Goal: Transaction & Acquisition: Subscribe to service/newsletter

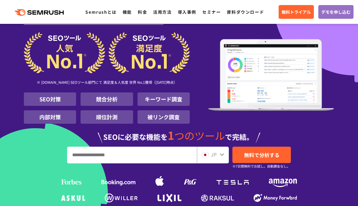
scroll to position [55, 0]
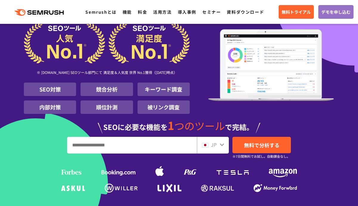
click at [106, 155] on div "[DATE] 万人 に 選ばれた SEO ツール ※ [DOMAIN_NAME] SEOツール部門にて 満足度＆人気度 世界 No.1獲得（[DATE]時点）…" at bounding box center [179, 89] width 311 height 211
click at [102, 146] on input "URL、キーワードを入力してください" at bounding box center [132, 145] width 129 height 16
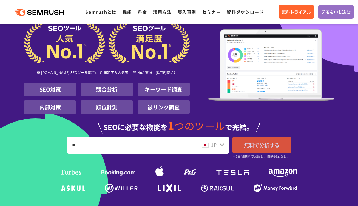
type input "**"
click at [247, 144] on span "無料で分析する" at bounding box center [262, 145] width 36 height 7
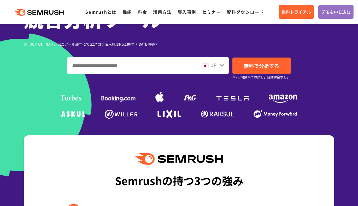
scroll to position [148, 0]
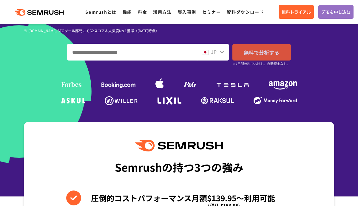
click at [269, 53] on span "無料で分析する" at bounding box center [262, 52] width 36 height 7
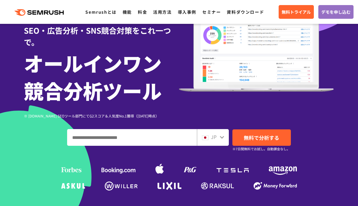
scroll to position [63, 0]
